Goal: Information Seeking & Learning: Learn about a topic

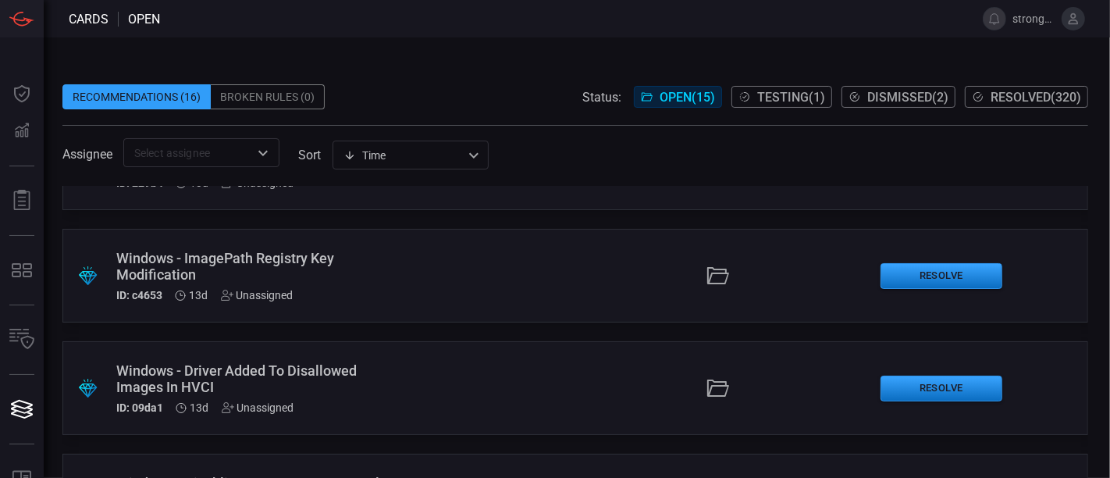
scroll to position [1393, 0]
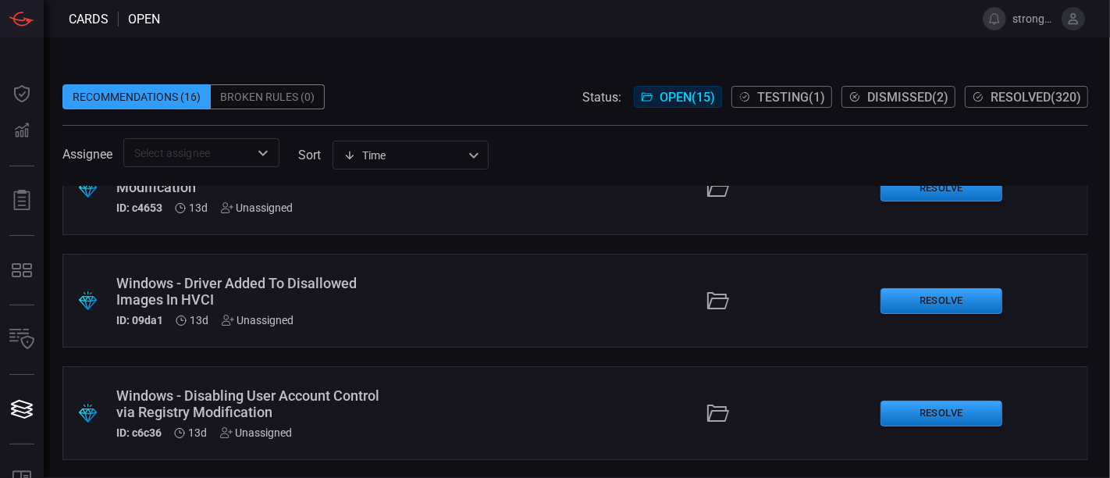
click at [784, 86] on button "Testing ( 1 )" at bounding box center [781, 97] width 101 height 22
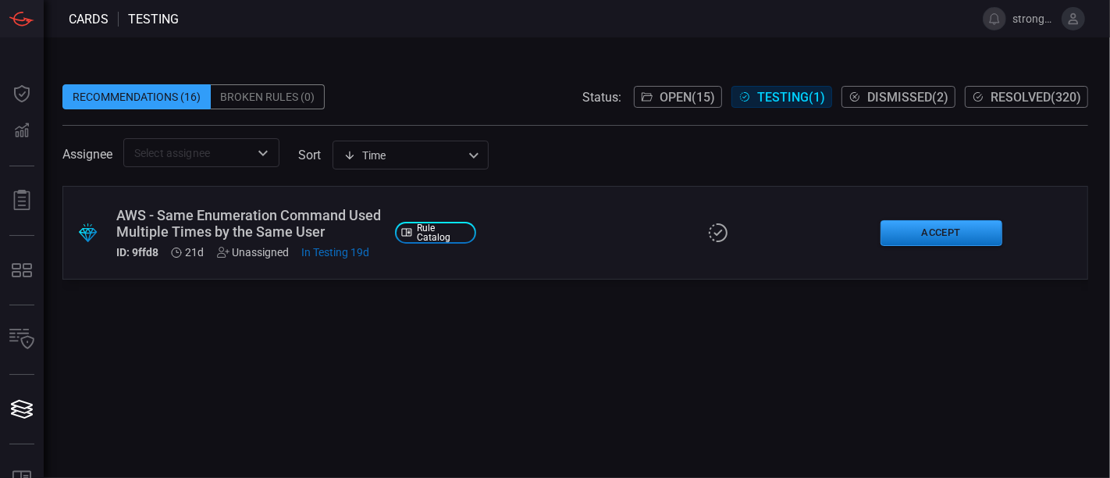
click at [662, 101] on span "Open ( 15 )" at bounding box center [687, 97] width 55 height 15
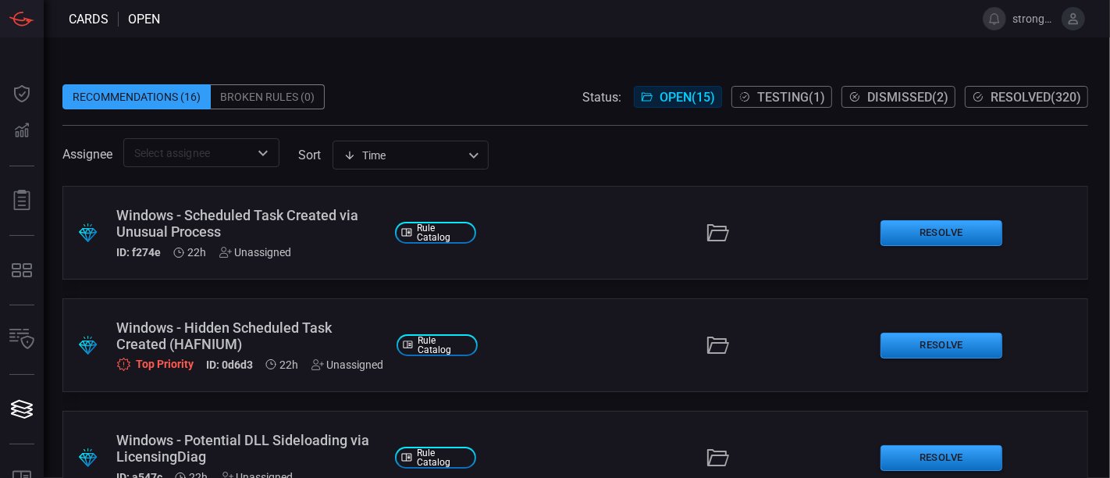
click at [244, 244] on div "Windows - Scheduled Task Created via Unusual Process ID: f274e 22h Unassigned" at bounding box center [249, 233] width 266 height 52
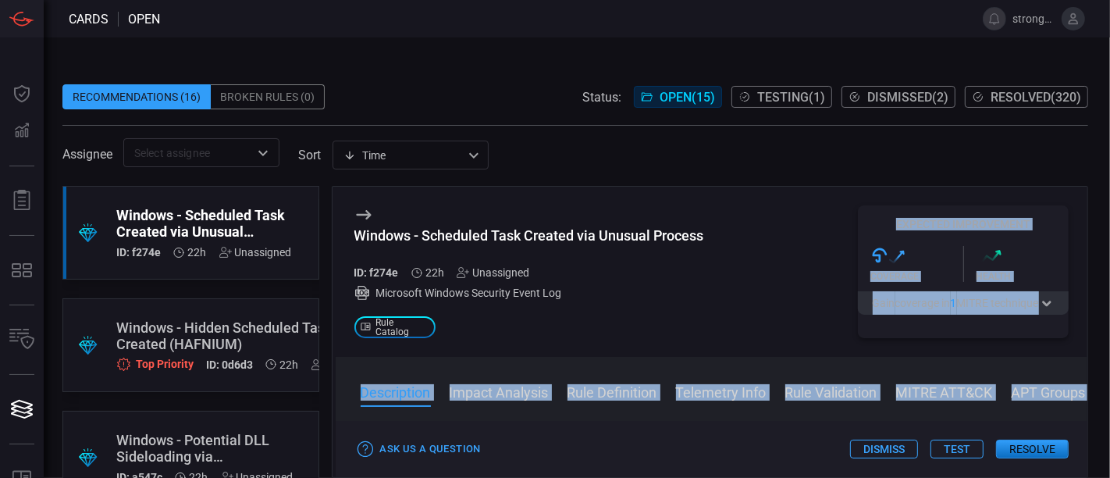
drag, startPoint x: 571, startPoint y: 425, endPoint x: 573, endPoint y: 322, distance: 103.1
click at [573, 322] on div "Windows - Scheduled Task Created via Unusual Process ID: f274e 22h Unassigned M…" at bounding box center [710, 332] width 757 height 292
click at [573, 322] on div "Windows - Scheduled Task Created via Unusual Process ID: f274e 22h Unassigned M…" at bounding box center [529, 271] width 350 height 133
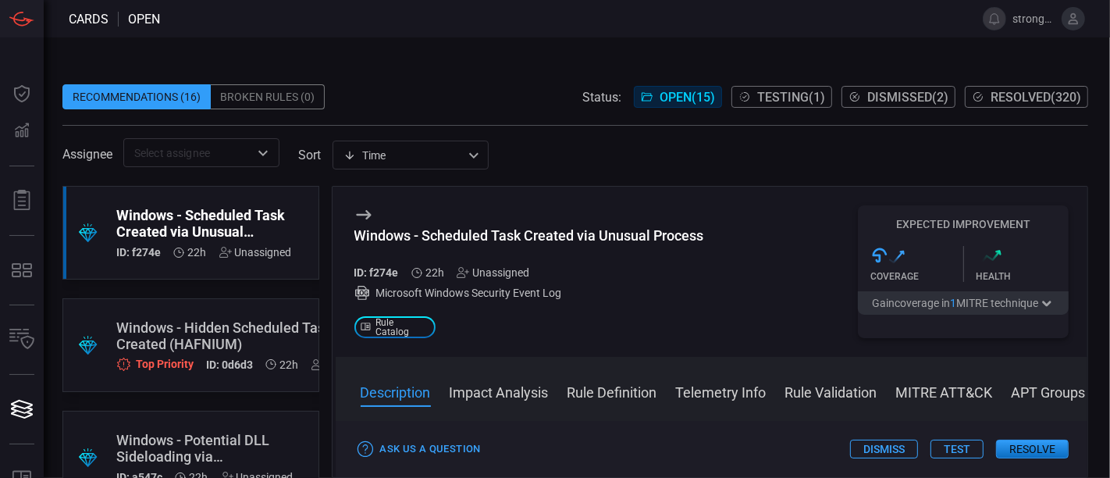
click at [573, 322] on div "Windows - Scheduled Task Created via Unusual Process ID: f274e 22h Unassigned M…" at bounding box center [529, 271] width 350 height 133
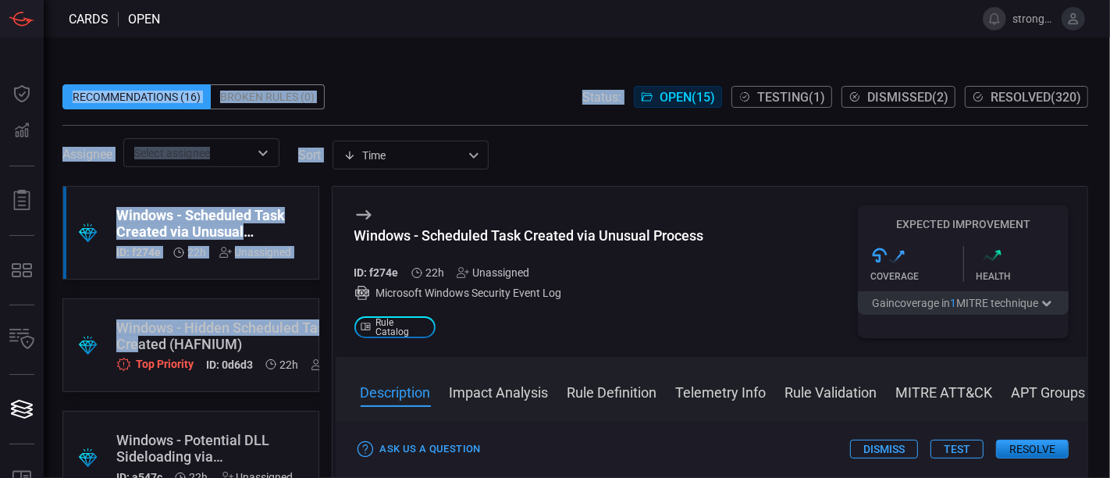
drag, startPoint x: 140, startPoint y: 336, endPoint x: 220, endPoint y: -2, distance: 347.4
click at [220, 0] on html "Cards open strongh2 Dashboard Dashboard Detections Detections Reports Reports M…" at bounding box center [555, 239] width 1110 height 478
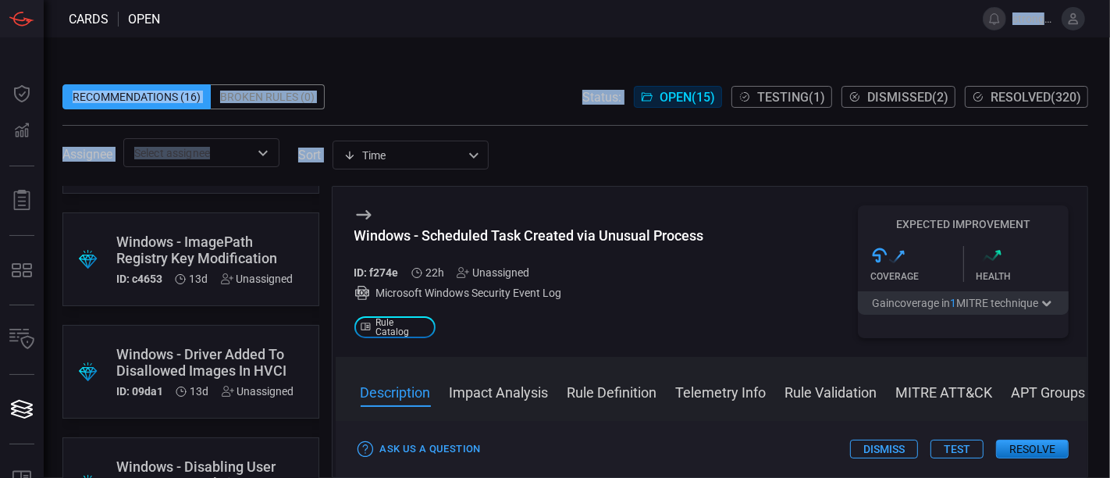
scroll to position [1407, 0]
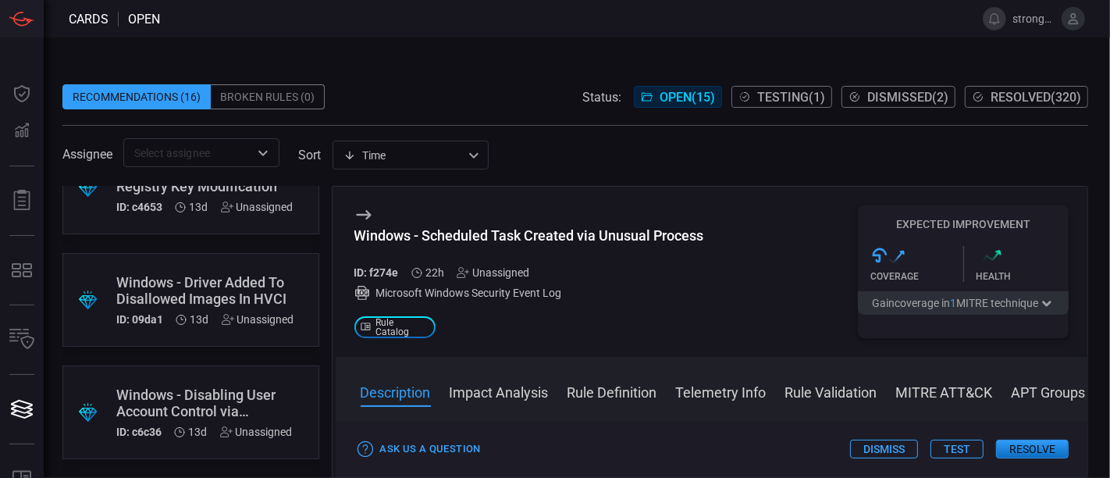
click at [222, 393] on div "Windows - Disabling User Account Control via Registry Modification" at bounding box center [204, 402] width 176 height 33
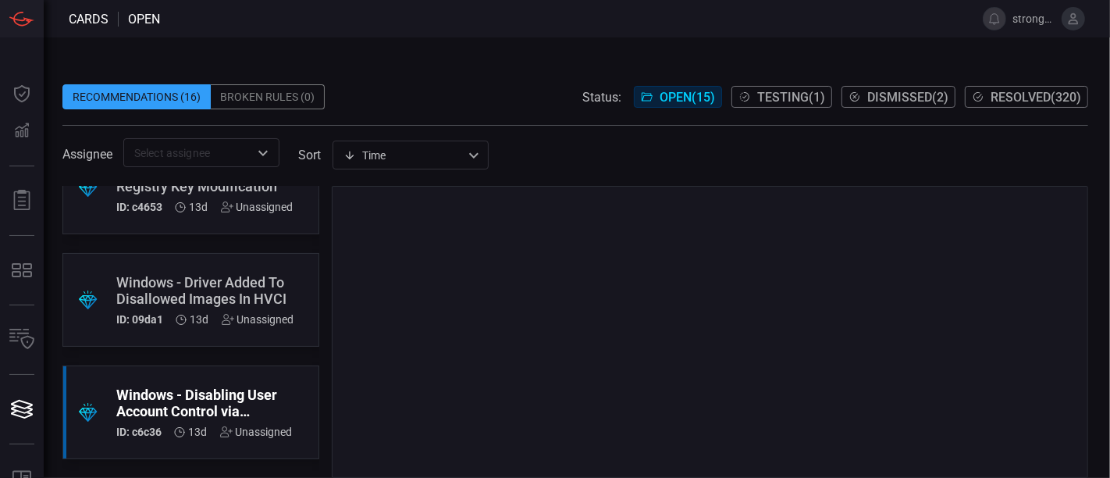
scroll to position [1393, 0]
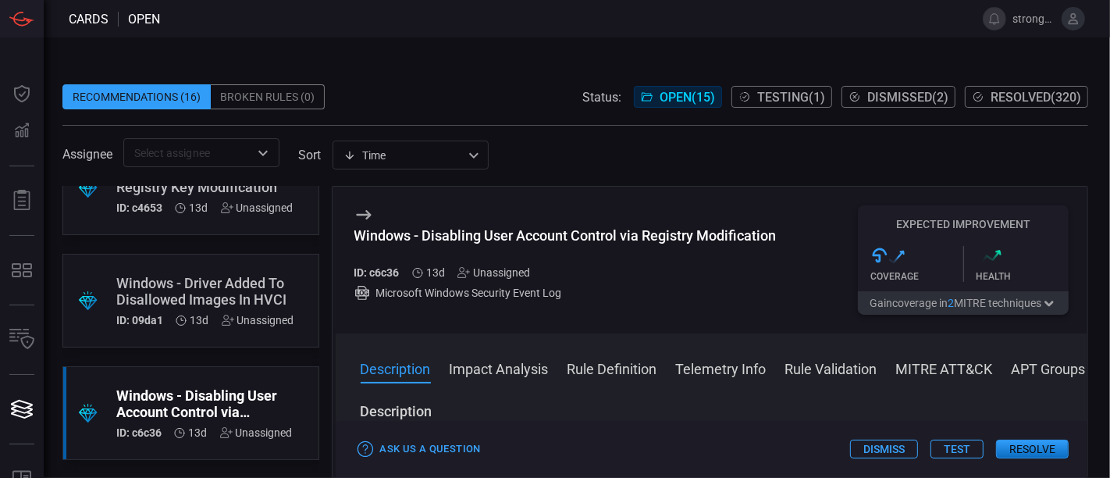
drag, startPoint x: 506, startPoint y: 364, endPoint x: 573, endPoint y: 124, distance: 248.9
click at [573, 124] on div "Recommendations (16) Broken Rules (0) Status: Open ( 15 ) Testing ( 1 ) Dismiss…" at bounding box center [575, 269] width 1026 height 417
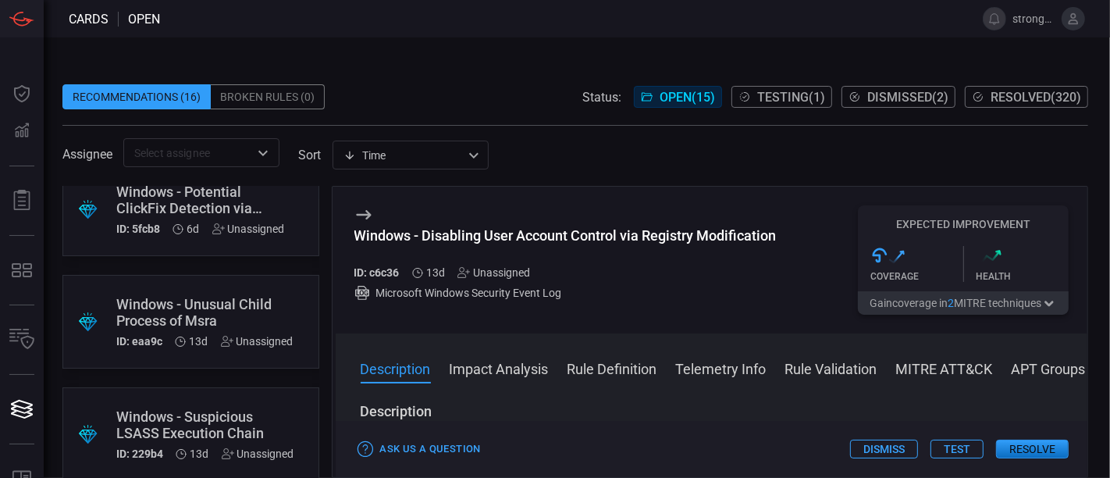
scroll to position [1407, 0]
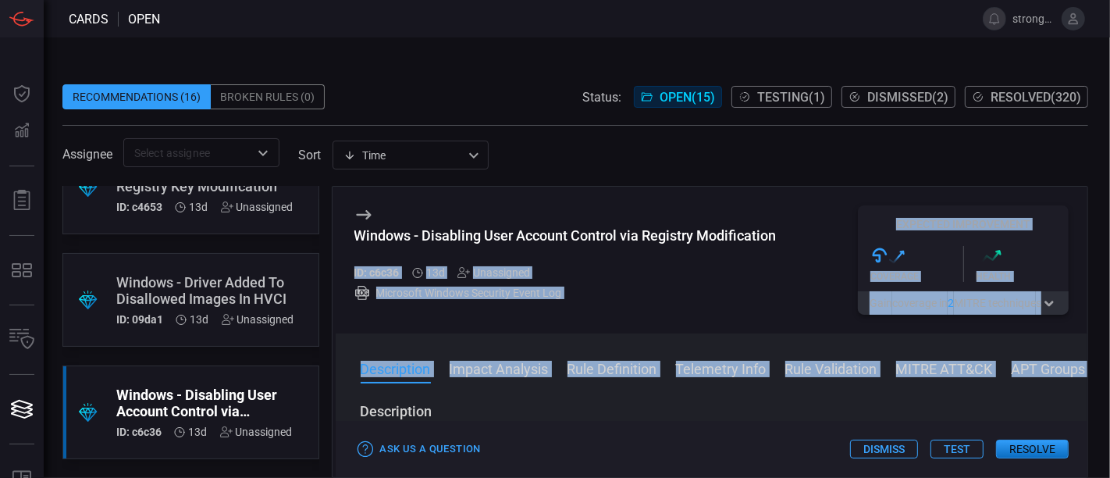
drag, startPoint x: 800, startPoint y: 389, endPoint x: 778, endPoint y: 229, distance: 160.7
click at [778, 229] on div "Windows - Disabling User Account Control via Registry Modification ID: c6c36 13…" at bounding box center [710, 332] width 757 height 292
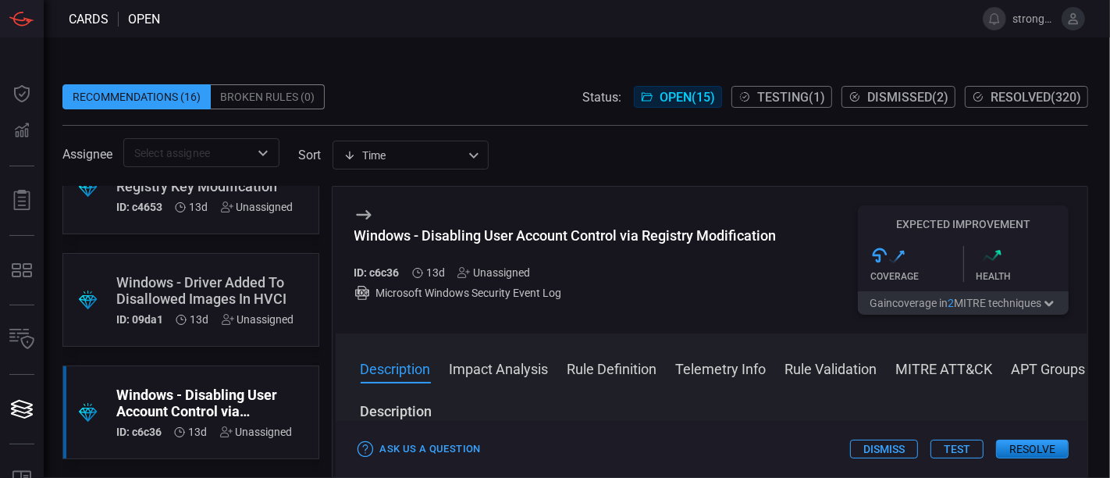
click at [720, 411] on h3 "Description" at bounding box center [712, 411] width 703 height 19
click at [765, 94] on span "Testing ( 1 )" at bounding box center [791, 97] width 68 height 15
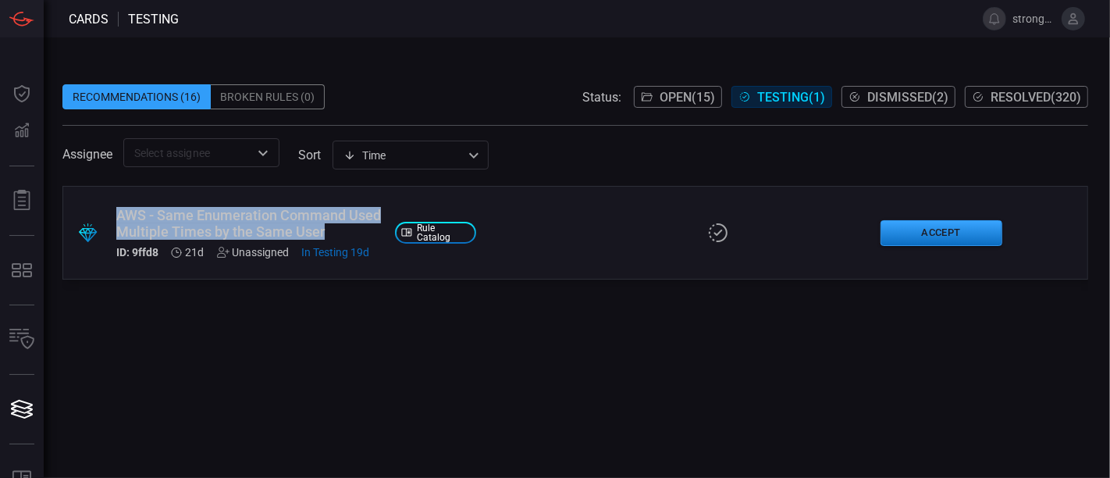
drag, startPoint x: 336, startPoint y: 228, endPoint x: 91, endPoint y: 202, distance: 246.5
click at [91, 202] on div ".suggested_cards_icon{fill:url(#suggested_cards_icon);} AWS - Same Enumeration …" at bounding box center [575, 233] width 1026 height 94
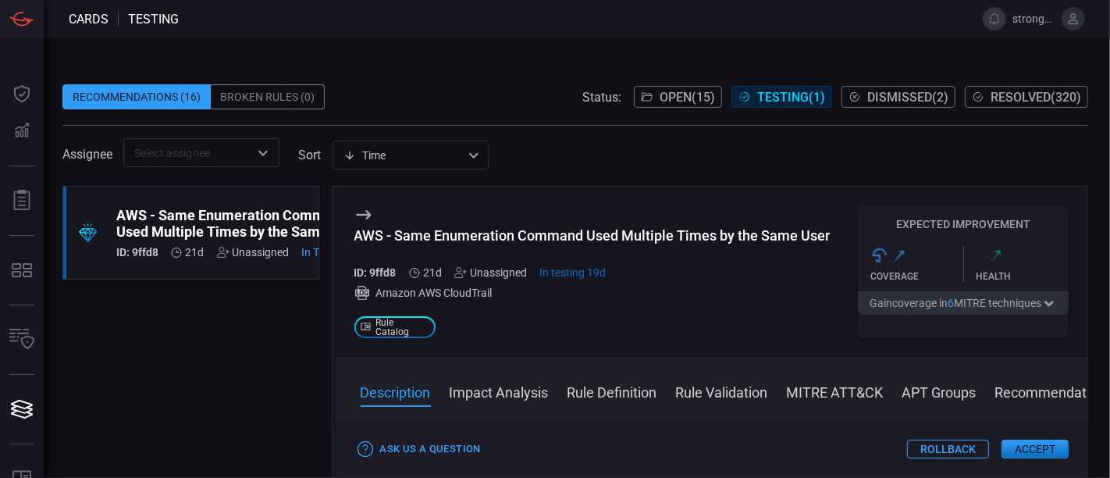
click at [503, 240] on div "AWS - Same Enumeration Command Used Multiple Times by the Same User" at bounding box center [592, 235] width 476 height 16
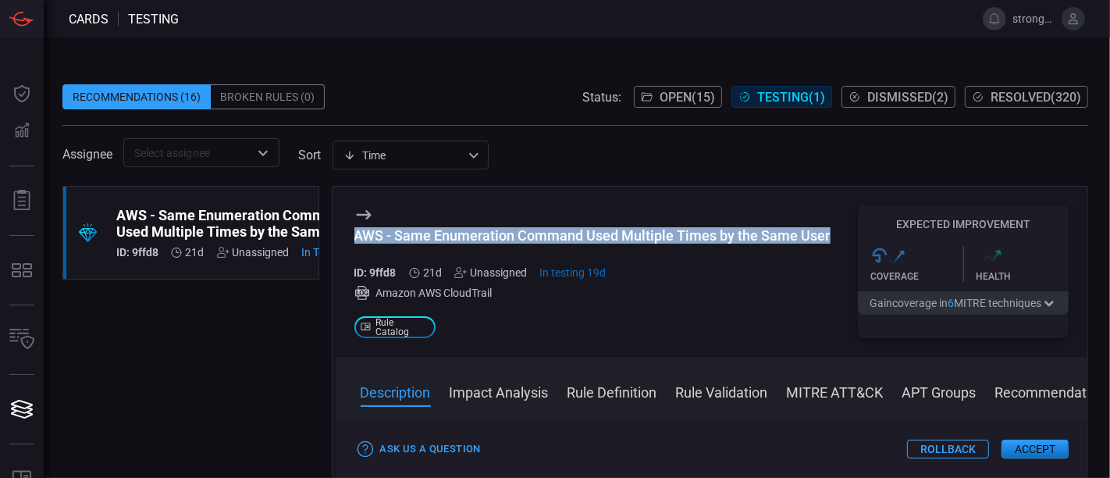
click at [503, 240] on div "AWS - Same Enumeration Command Used Multiple Times by the Same User" at bounding box center [592, 235] width 476 height 16
copy div "AWS - Same Enumeration Command Used Multiple Times by the Same User"
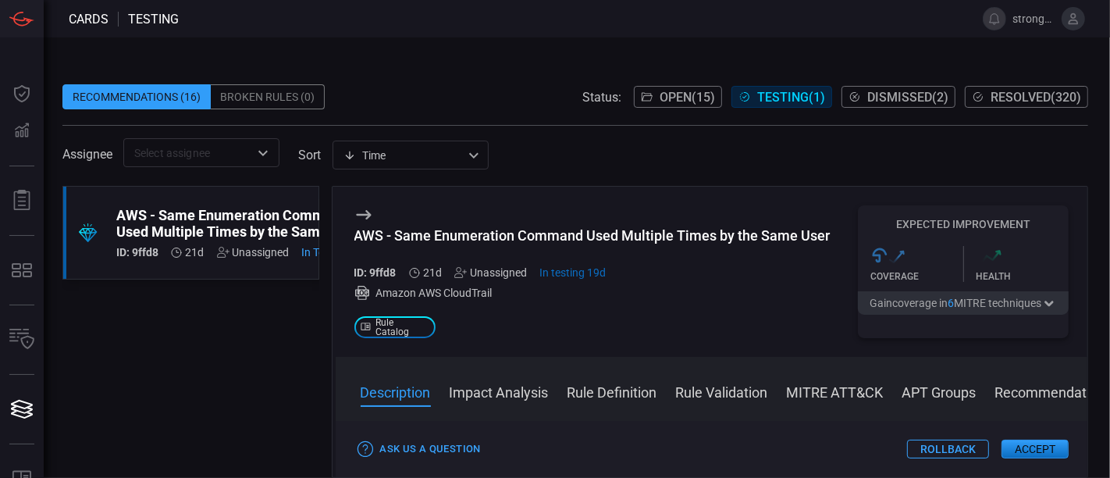
click at [178, 101] on div "Recommendations (16)" at bounding box center [136, 96] width 148 height 25
click at [667, 105] on button "Open ( 15 )" at bounding box center [678, 97] width 88 height 22
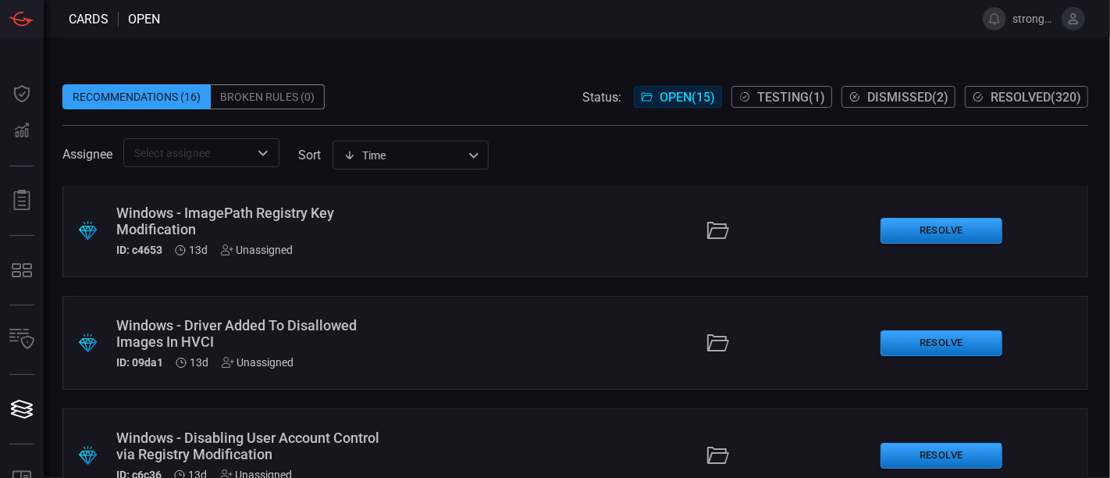
scroll to position [1393, 0]
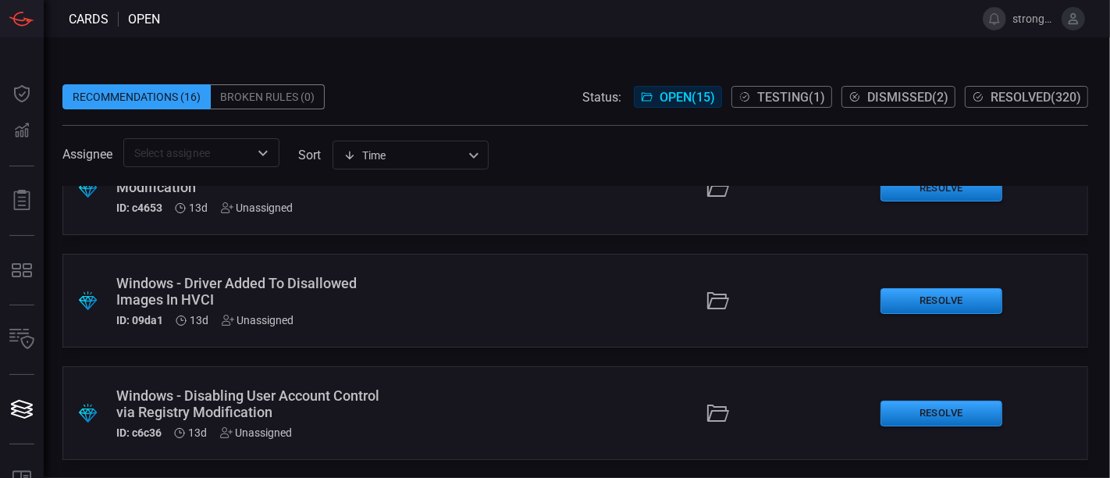
click at [207, 423] on div "Windows - Disabling User Account Control via Registry Modification ID: c6c36 13…" at bounding box center [249, 413] width 266 height 52
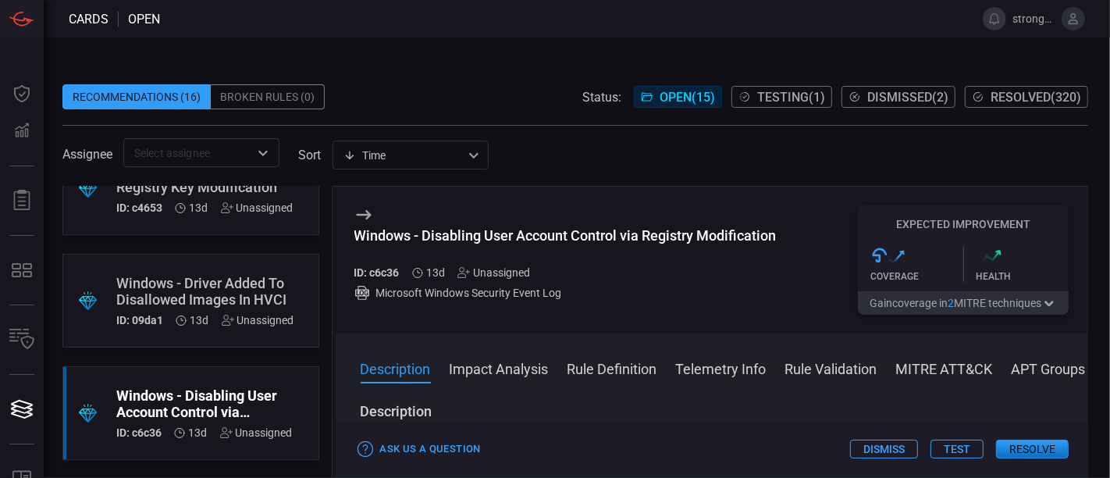
click at [207, 312] on div "Windows - Driver Added To Disallowed Images In HVCI ID: 09da1 13d Unassigned" at bounding box center [205, 301] width 178 height 52
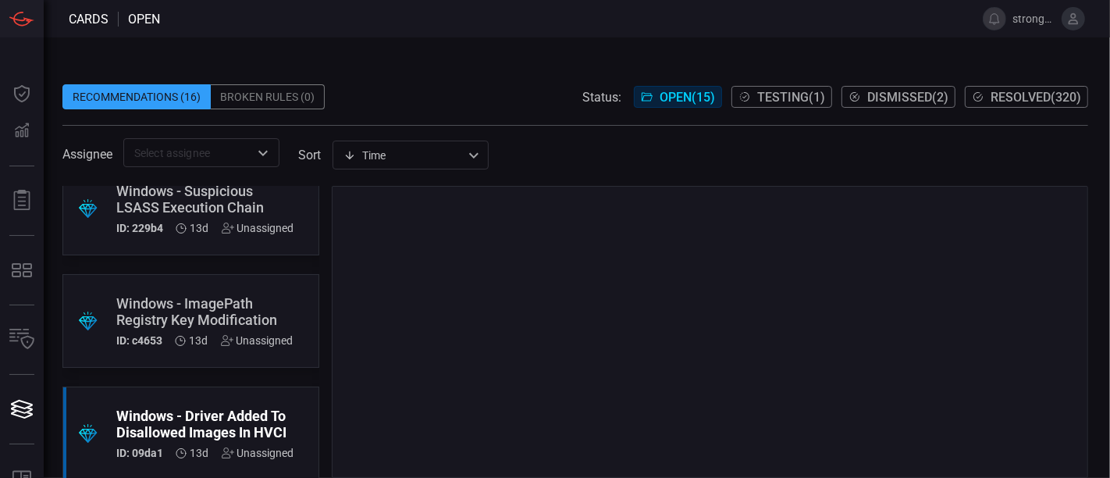
scroll to position [1260, 0]
